Goal: Information Seeking & Learning: Learn about a topic

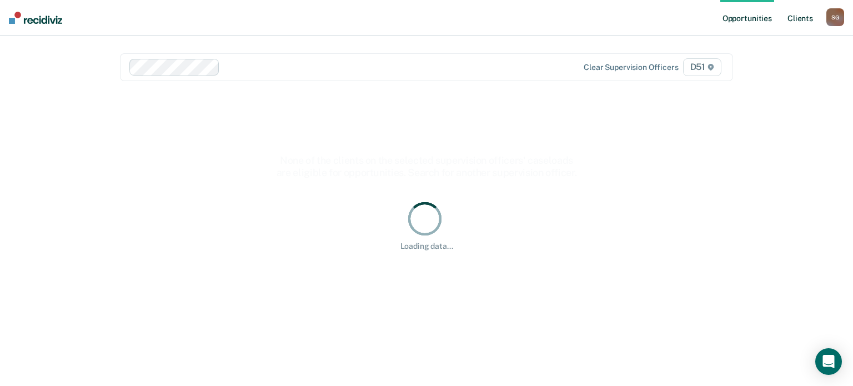
click at [790, 18] on link "Client s" at bounding box center [800, 18] width 30 height 36
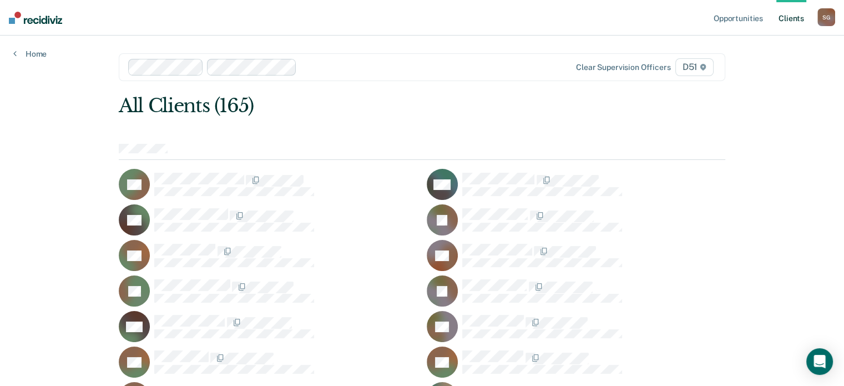
click at [326, 107] on div "All Clients (165)" at bounding box center [361, 105] width 485 height 23
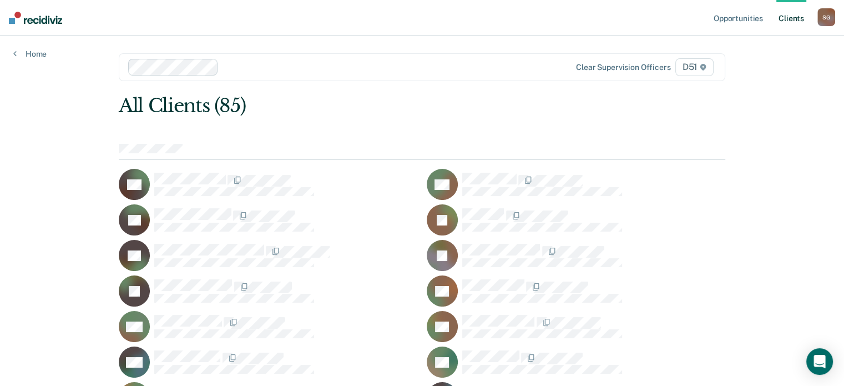
scroll to position [624, 0]
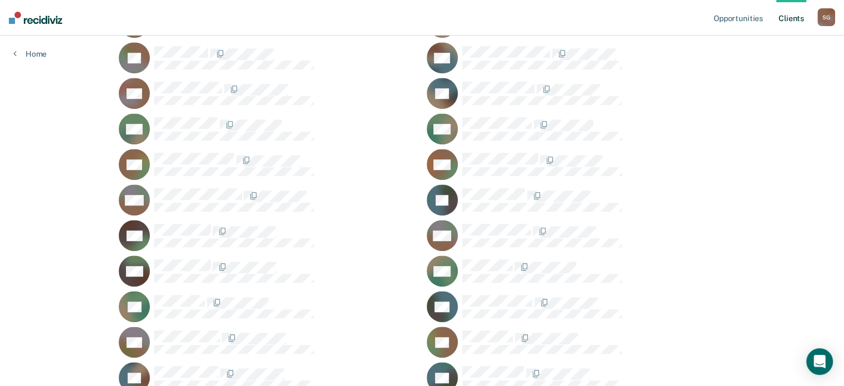
click at [195, 184] on div "MM" at bounding box center [268, 199] width 299 height 31
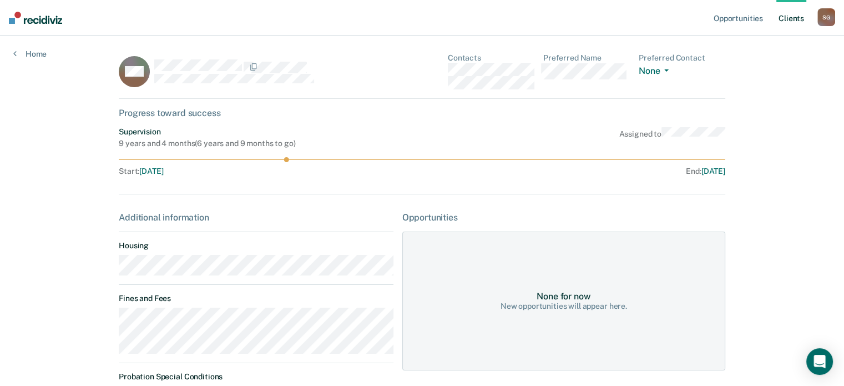
drag, startPoint x: 185, startPoint y: 356, endPoint x: 190, endPoint y: 354, distance: 5.7
click at [187, 356] on div "Additional information Housing Fines and Fees Probation Special Conditions Paro…" at bounding box center [256, 387] width 275 height 350
click at [107, 324] on main "MM Contacts Preferred Name Preferred Contact None Call Text Email None Progress…" at bounding box center [421, 314] width 633 height 557
click at [795, 14] on link "Client s" at bounding box center [792, 18] width 30 height 36
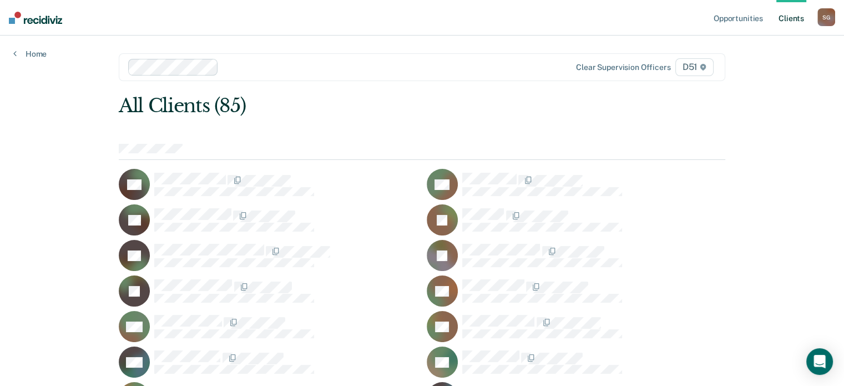
scroll to position [1050, 0]
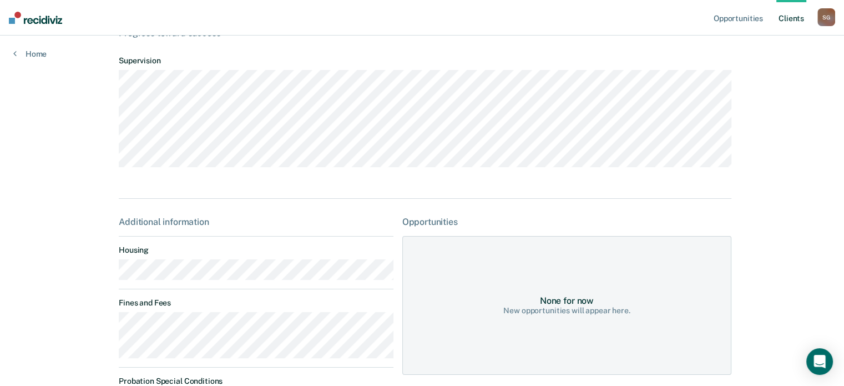
scroll to position [167, 0]
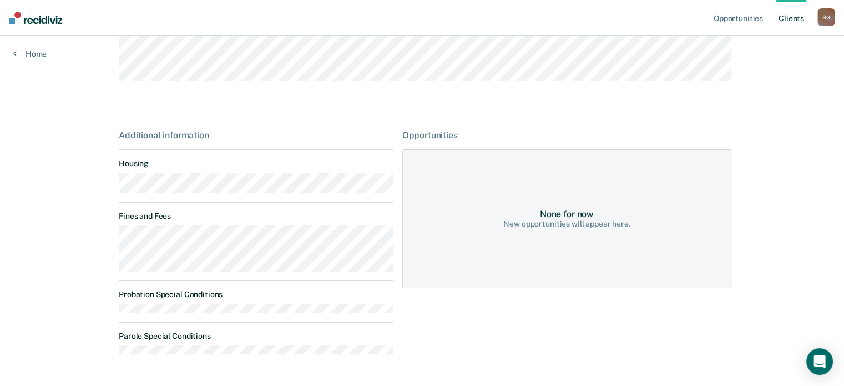
click at [93, 243] on div "Opportunities Client s [PERSON_NAME] S G Profile How it works Log Out Home MS C…" at bounding box center [422, 126] width 844 height 587
click at [798, 23] on link "Client s" at bounding box center [792, 18] width 30 height 36
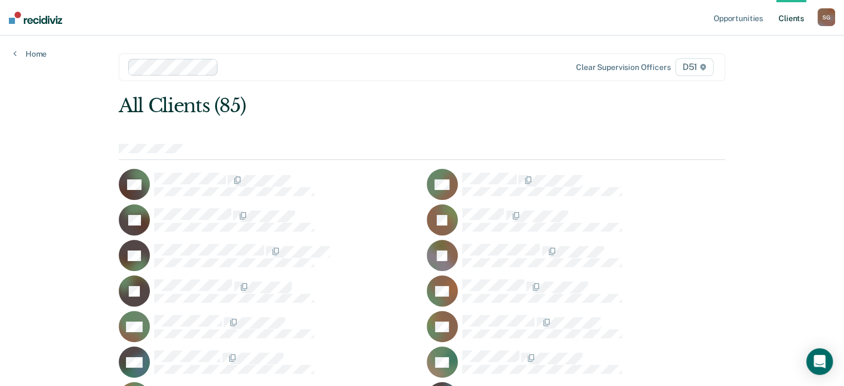
scroll to position [1263, 0]
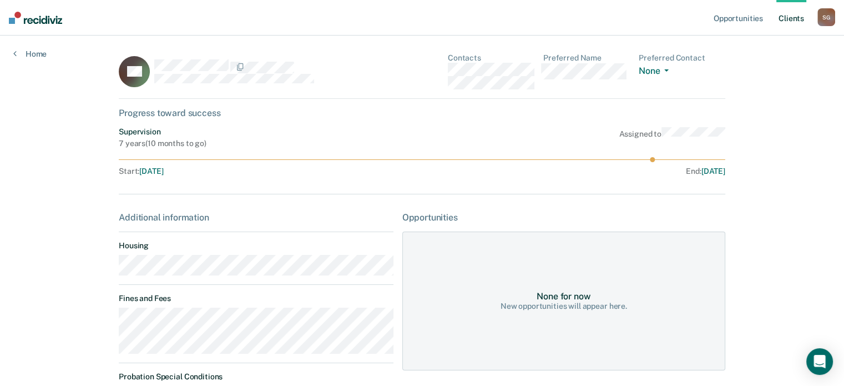
click at [105, 323] on main "NS Contacts Preferred Name Preferred Contact None Call Text Email None Progress…" at bounding box center [421, 316] width 633 height 561
click at [795, 14] on link "Client s" at bounding box center [792, 18] width 30 height 36
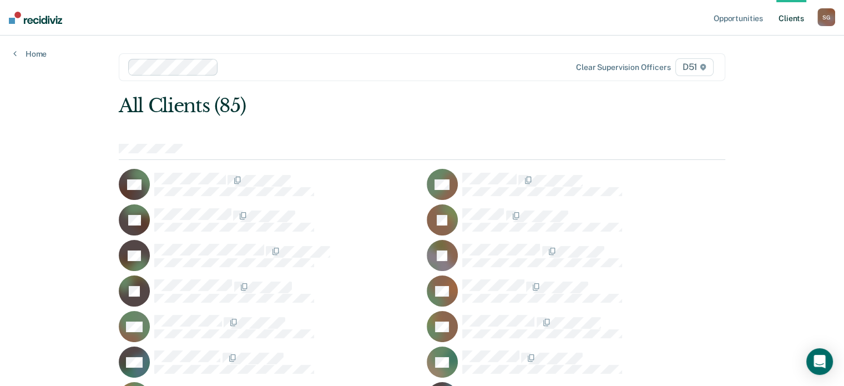
scroll to position [1348, 0]
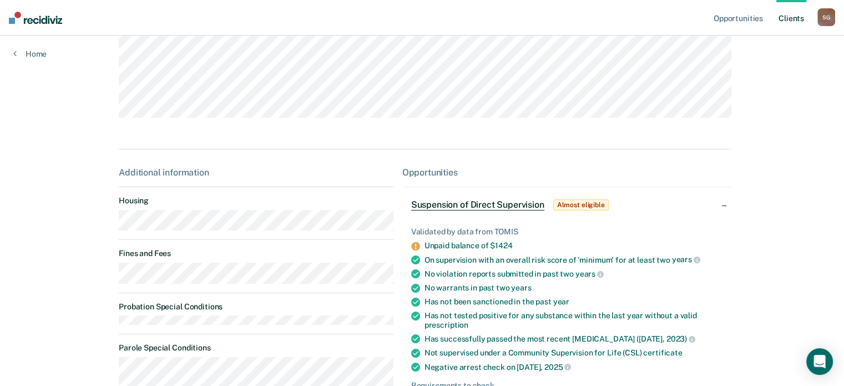
scroll to position [167, 0]
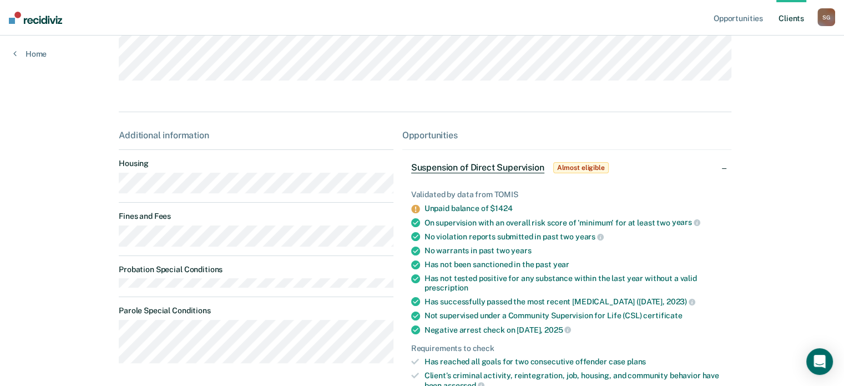
click at [93, 241] on div "Opportunities Client s [PERSON_NAME] S G Profile How it works Log Out Home DW C…" at bounding box center [422, 199] width 844 height 733
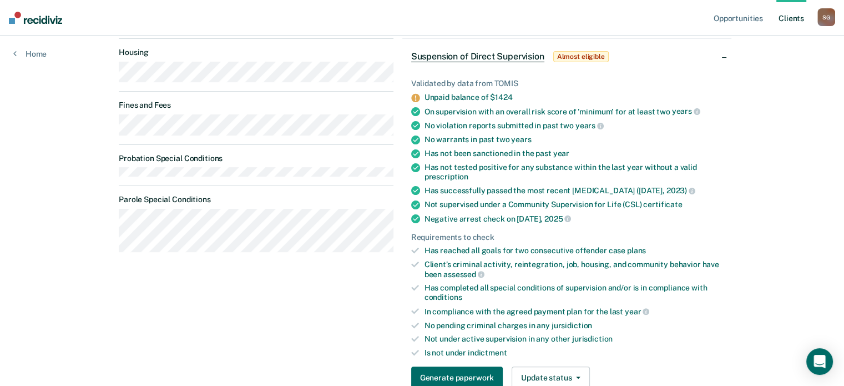
scroll to position [349, 0]
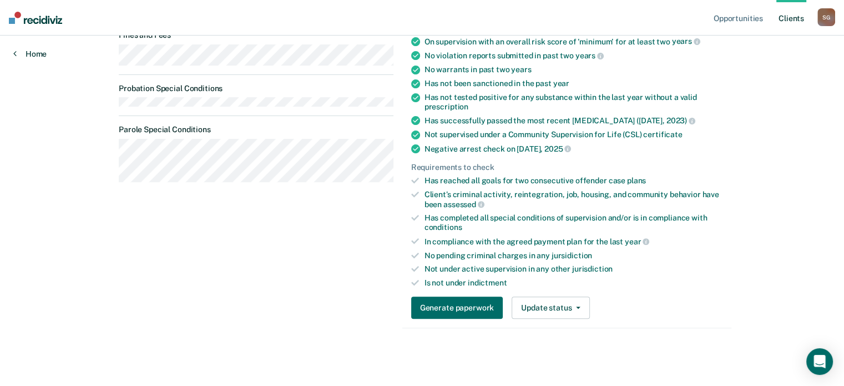
click at [34, 55] on link "Home" at bounding box center [29, 54] width 33 height 10
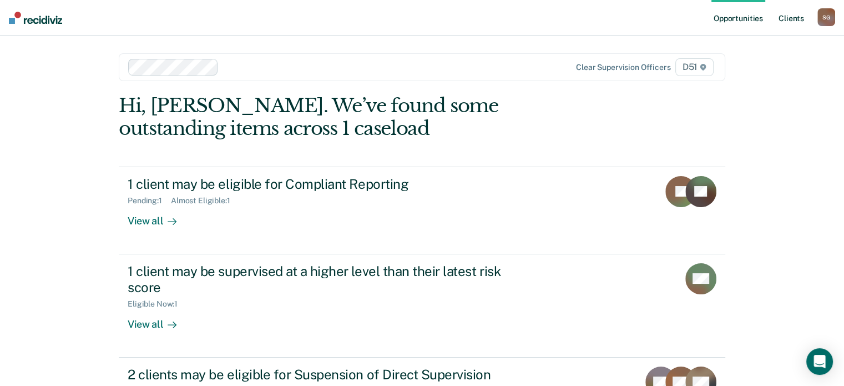
click at [800, 15] on link "Client s" at bounding box center [792, 18] width 30 height 36
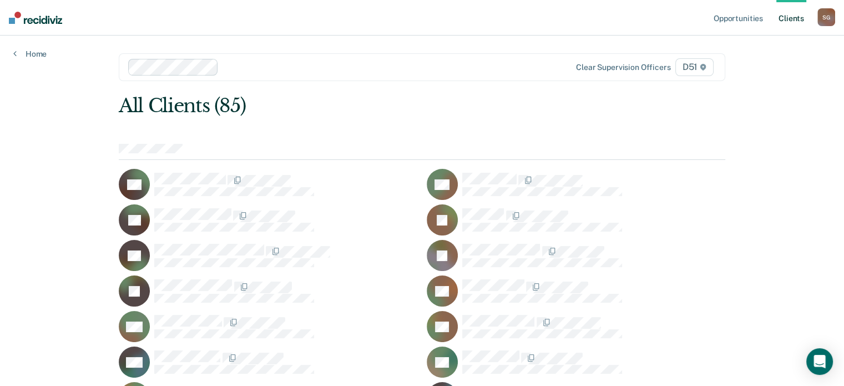
scroll to position [1192, 0]
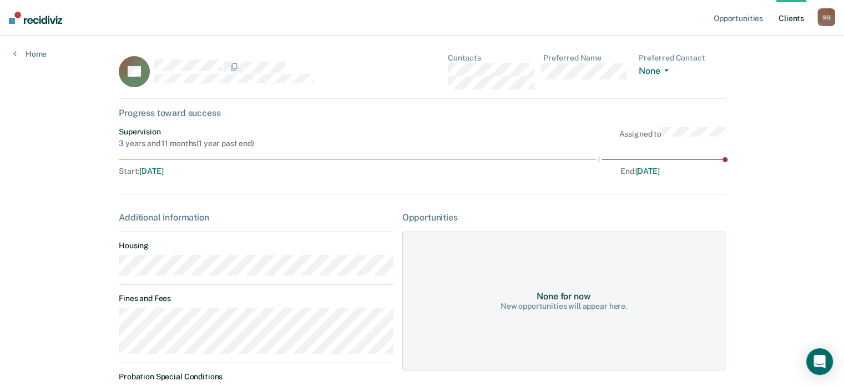
click at [99, 321] on div "Opportunities Client s [PERSON_NAME] S G Profile How it works Log Out Home ES C…" at bounding box center [422, 251] width 844 height 503
click at [784, 23] on link "Client s" at bounding box center [792, 18] width 30 height 36
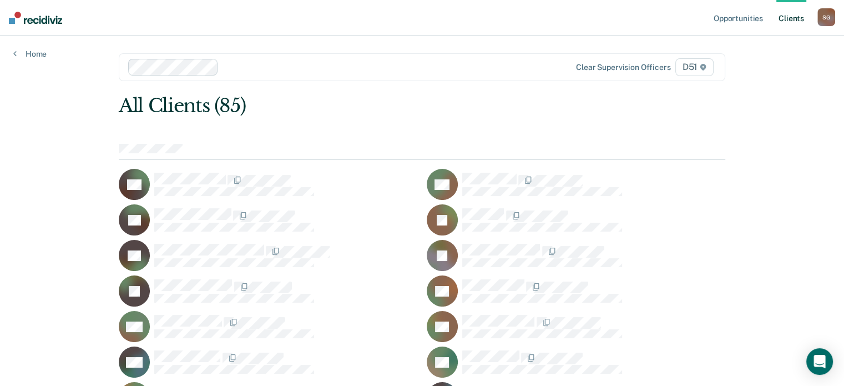
scroll to position [411, 0]
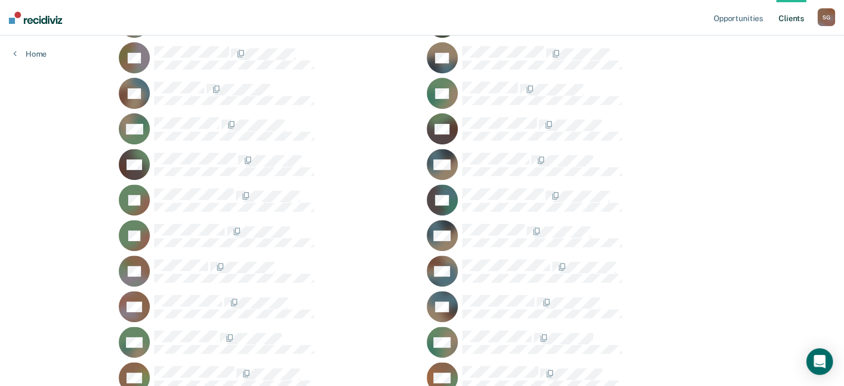
click at [501, 184] on div "LH" at bounding box center [576, 199] width 299 height 31
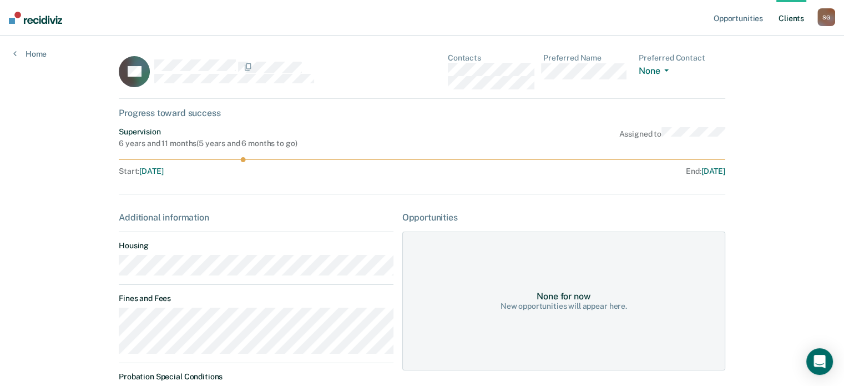
click at [113, 320] on main "LH Contacts Preferred Name Preferred Contact None Call Text Email None Progress…" at bounding box center [421, 256] width 633 height 441
drag, startPoint x: 83, startPoint y: 163, endPoint x: 78, endPoint y: 147, distance: 17.4
click at [84, 163] on div "Opportunities Client s [PERSON_NAME] S G Profile How it works Log Out Home LH C…" at bounding box center [422, 251] width 844 height 503
